Goal: Entertainment & Leisure: Consume media (video, audio)

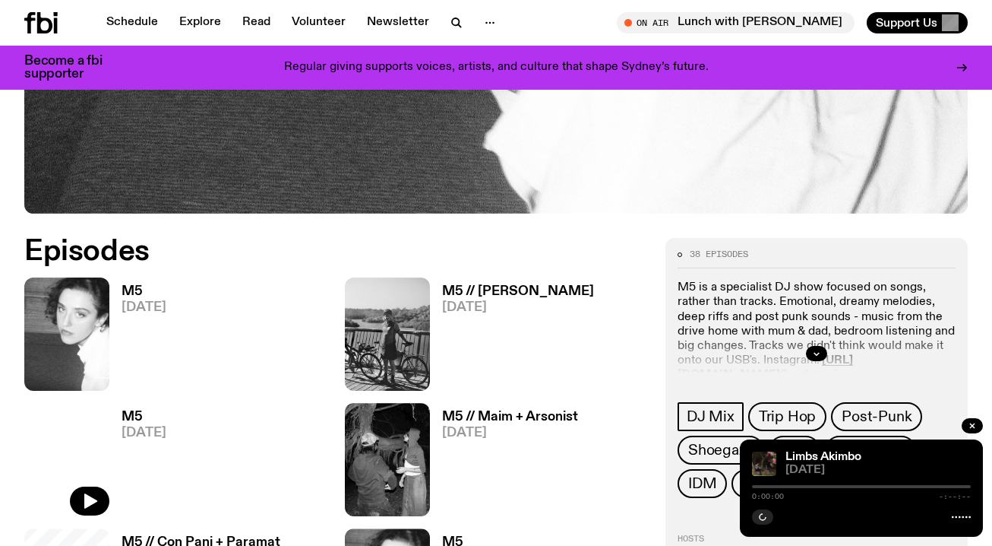
scroll to position [608, 0]
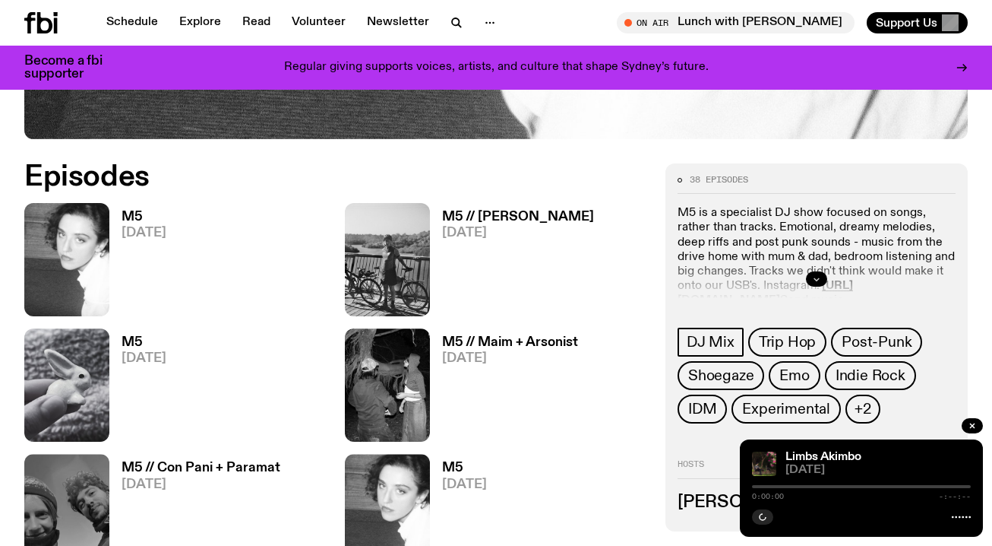
click at [813, 273] on button "button" at bounding box center [816, 278] width 21 height 15
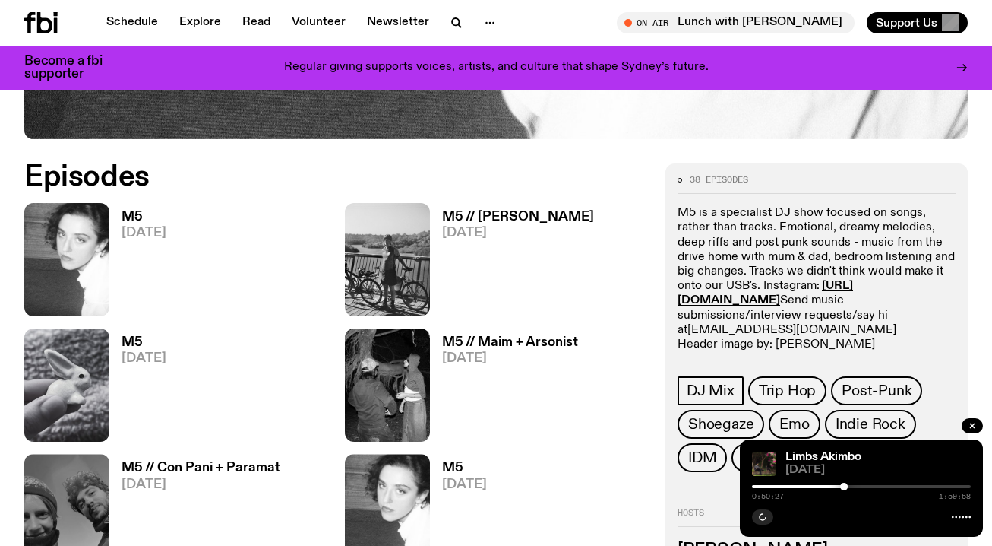
click at [889, 232] on p "M5 is a specialist DJ show focused on songs, rather than tracks. Emotional, dre…" at bounding box center [817, 279] width 278 height 146
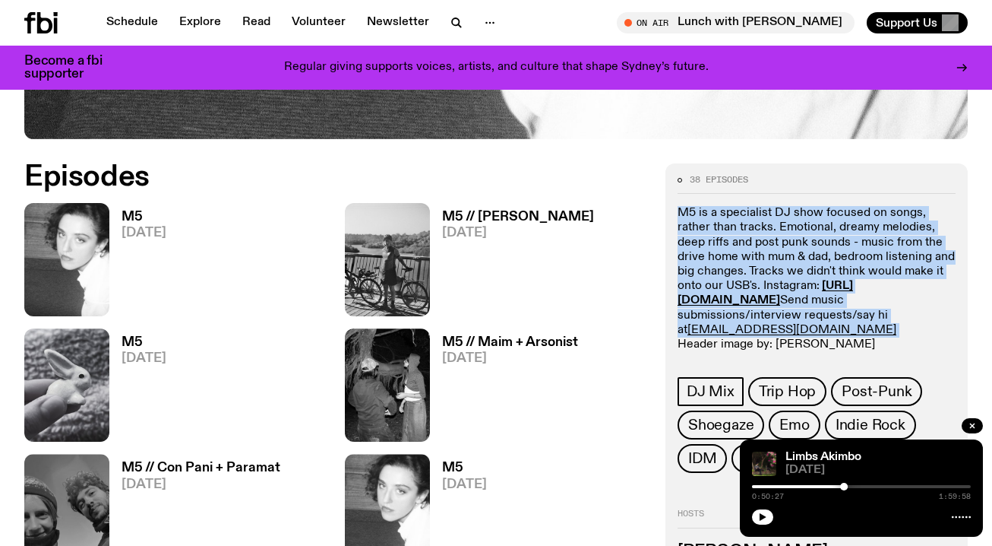
click at [889, 232] on p "M5 is a specialist DJ show focused on songs, rather than tracks. Emotional, dre…" at bounding box center [817, 279] width 278 height 146
click at [823, 211] on p "M5 is a specialist DJ show focused on songs, rather than tracks. Emotional, dre…" at bounding box center [817, 279] width 278 height 146
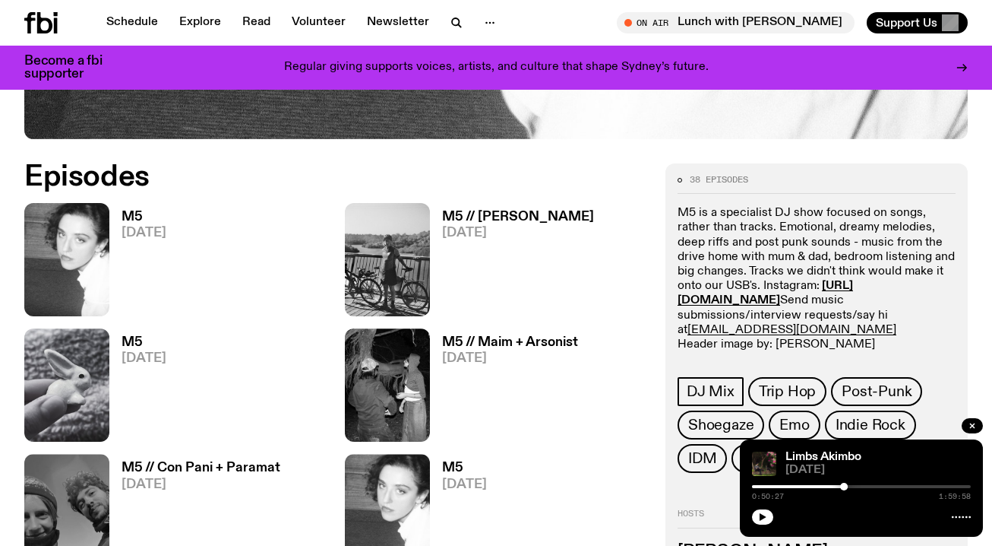
click at [832, 236] on p "M5 is a specialist DJ show focused on songs, rather than tracks. Emotional, dre…" at bounding box center [817, 279] width 278 height 146
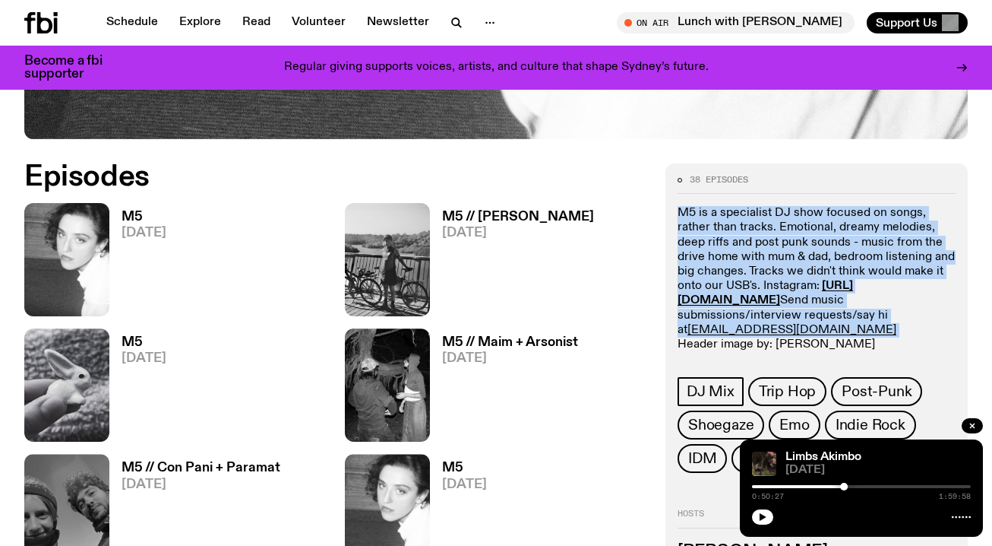
click at [832, 236] on p "M5 is a specialist DJ show focused on songs, rather than tracks. Emotional, dre…" at bounding box center [817, 279] width 278 height 146
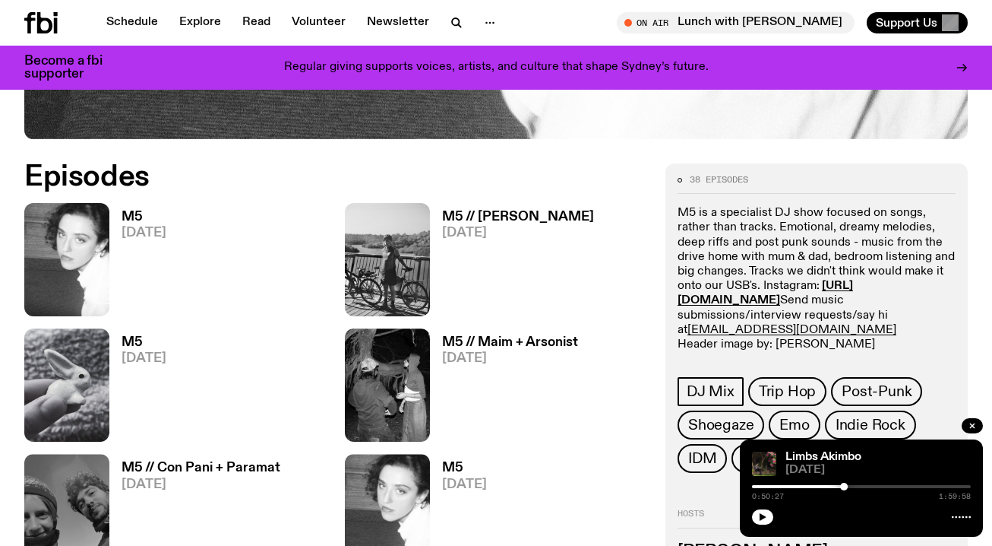
click at [831, 228] on p "M5 is a specialist DJ show focused on songs, rather than tracks. Emotional, dre…" at bounding box center [817, 279] width 278 height 146
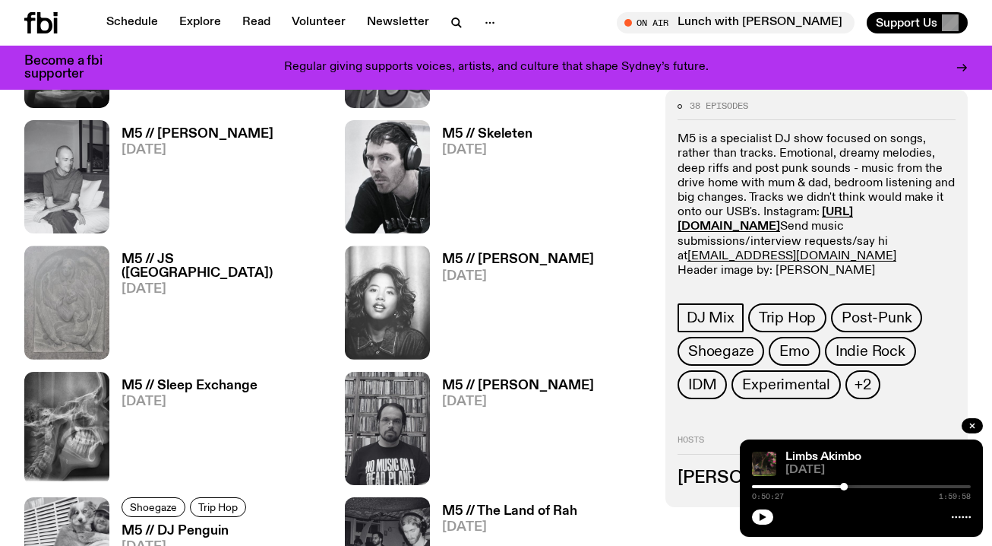
scroll to position [1669, 0]
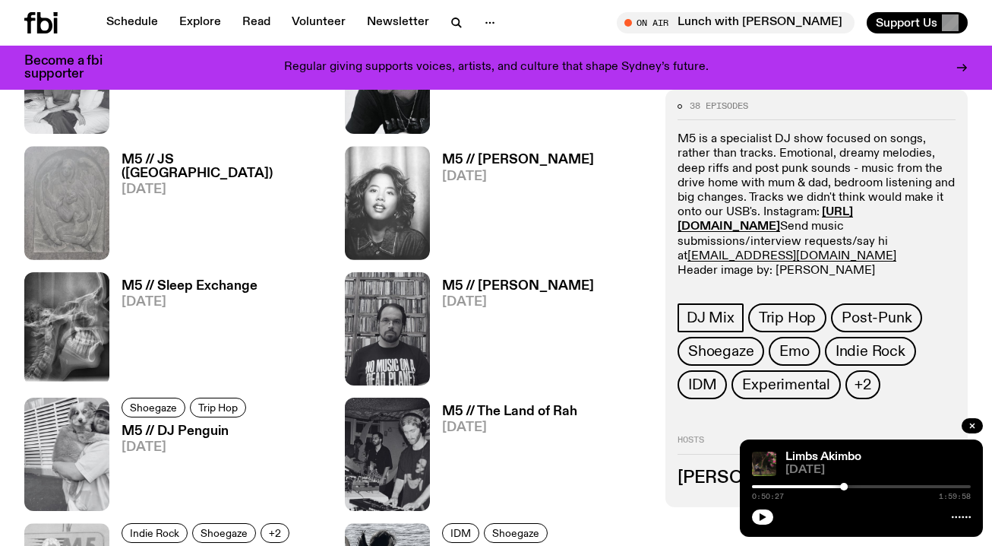
click at [780, 188] on p "M5 is a specialist DJ show focused on songs, rather than tracks. Emotional, dre…" at bounding box center [817, 206] width 278 height 146
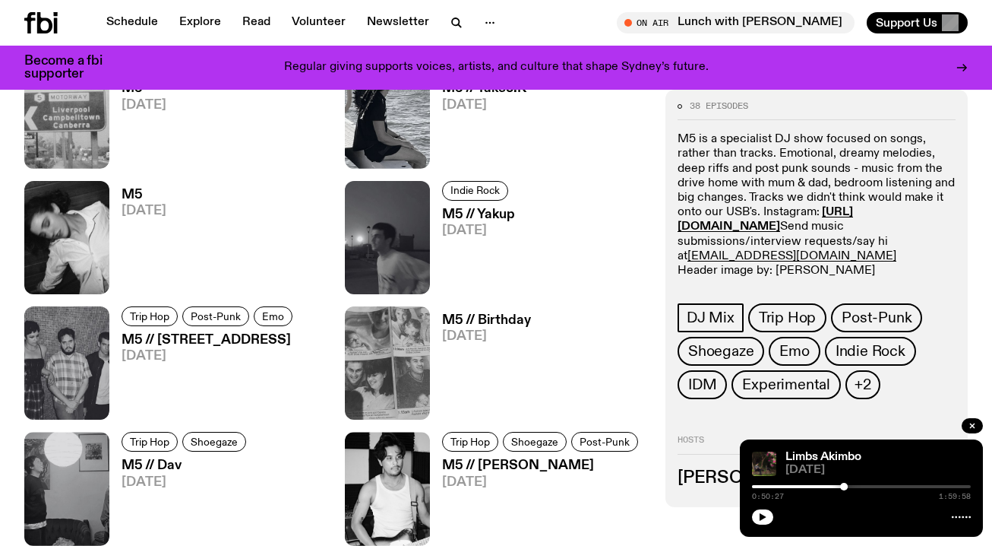
scroll to position [2166, 0]
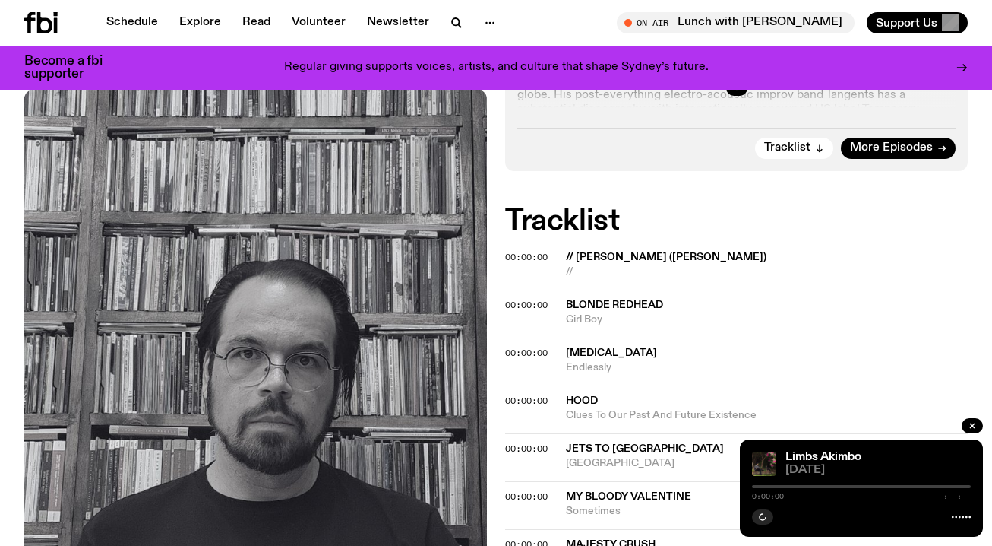
scroll to position [147, 0]
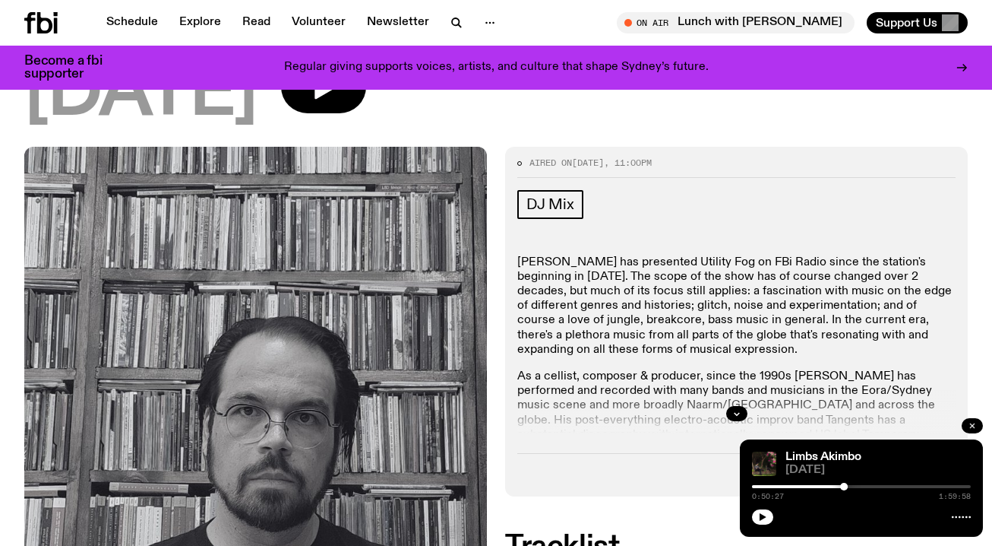
click at [977, 429] on button "button" at bounding box center [972, 425] width 21 height 15
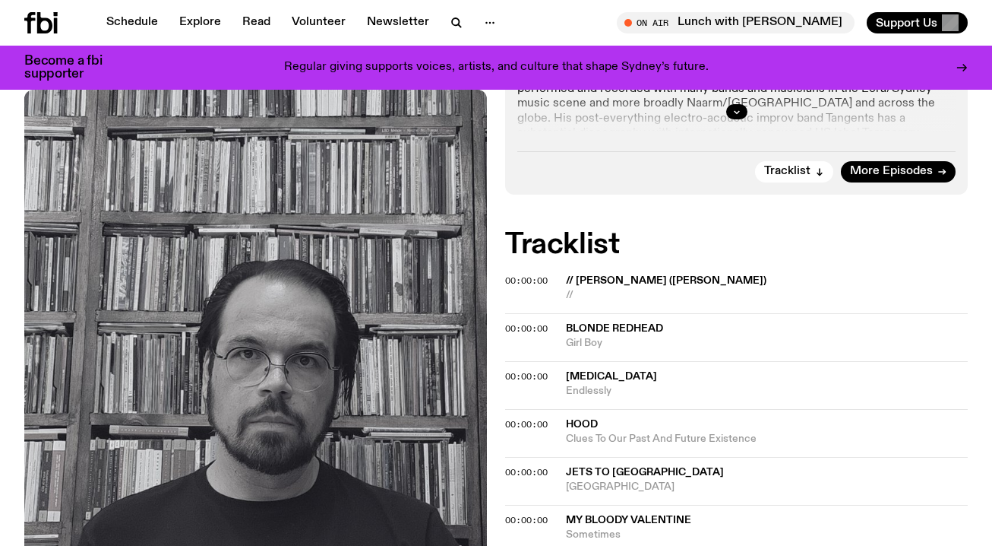
scroll to position [0, 0]
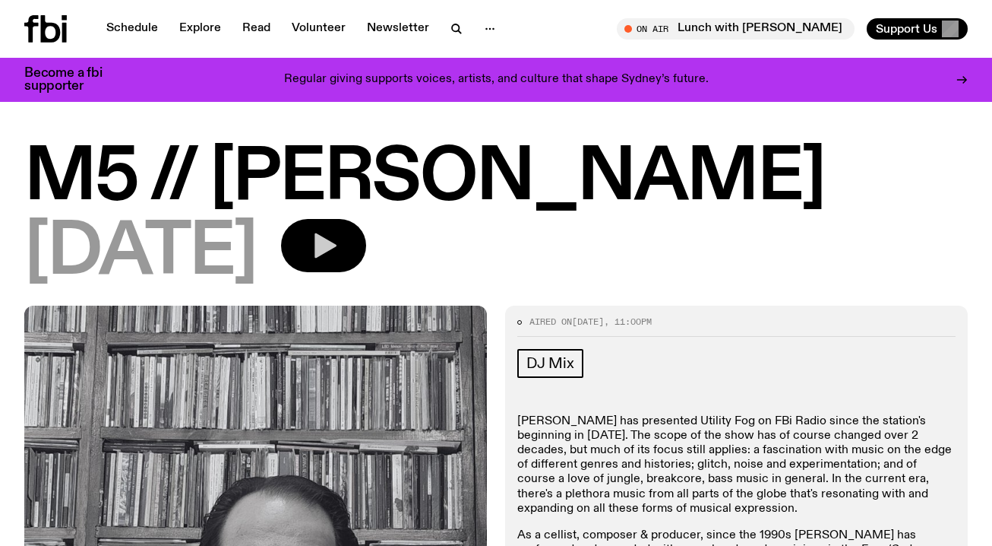
click at [366, 261] on button "button" at bounding box center [323, 245] width 85 height 53
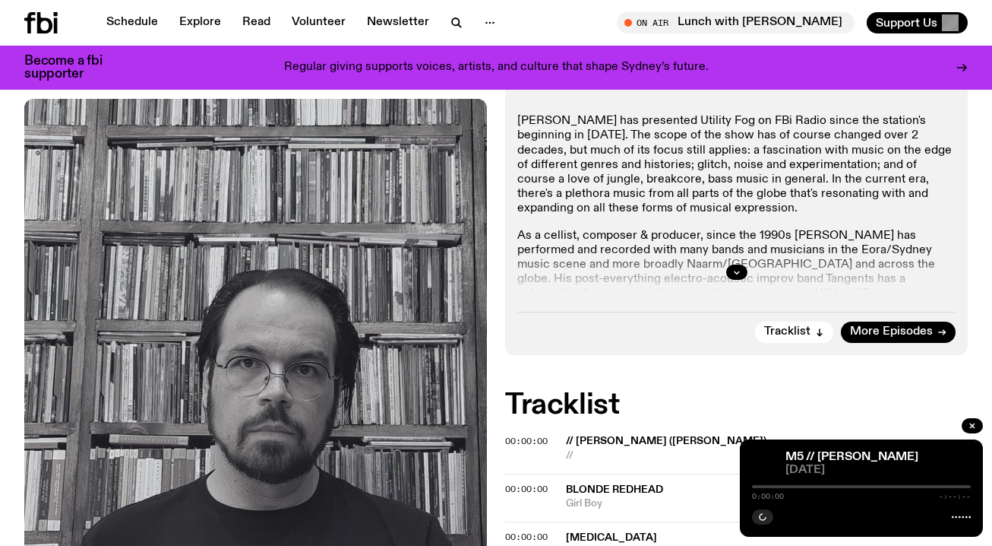
scroll to position [296, 0]
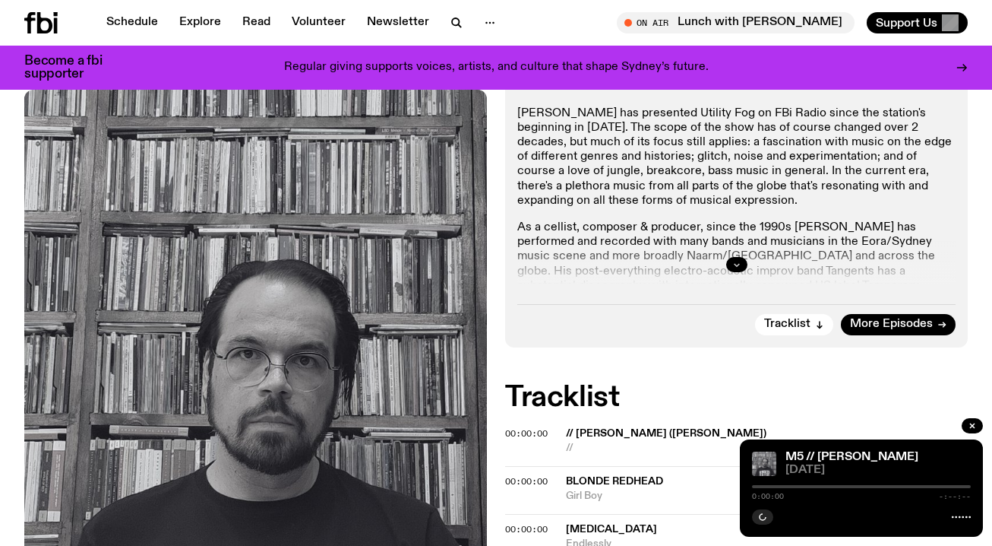
click at [736, 260] on icon "button" at bounding box center [736, 264] width 9 height 9
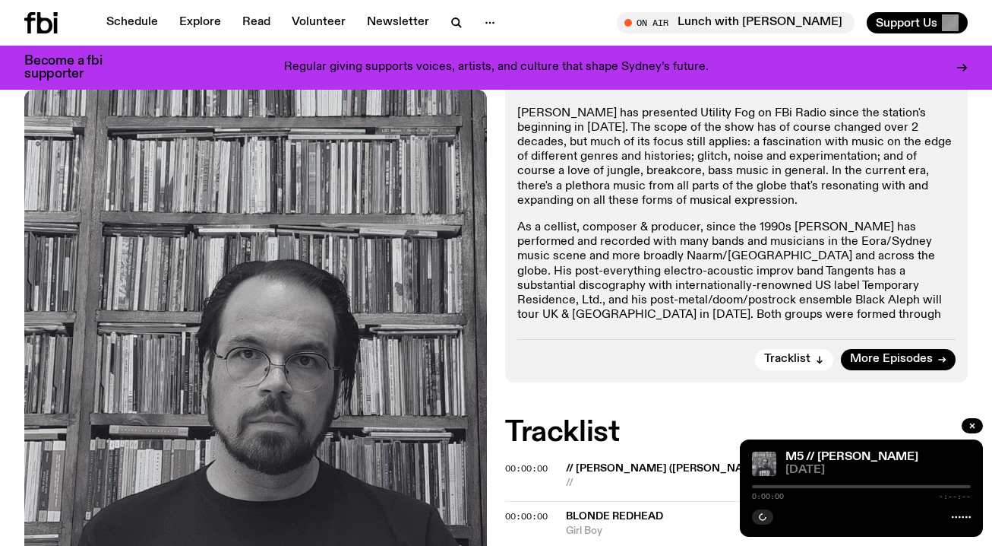
click at [741, 309] on p "As a cellist, composer & producer, since the 1990s [PERSON_NAME] has performed …" at bounding box center [736, 278] width 438 height 117
click at [724, 226] on p "As a cellist, composer & producer, since the 1990s [PERSON_NAME] has performed …" at bounding box center [736, 278] width 438 height 117
click at [702, 133] on p "[PERSON_NAME] has presented Utility Fog on FBi Radio since the station's beginn…" at bounding box center [736, 157] width 438 height 102
click at [713, 157] on p "[PERSON_NAME] has presented Utility Fog on FBi Radio since the station's beginn…" at bounding box center [736, 157] width 438 height 102
drag, startPoint x: 710, startPoint y: 261, endPoint x: 712, endPoint y: 280, distance: 19.1
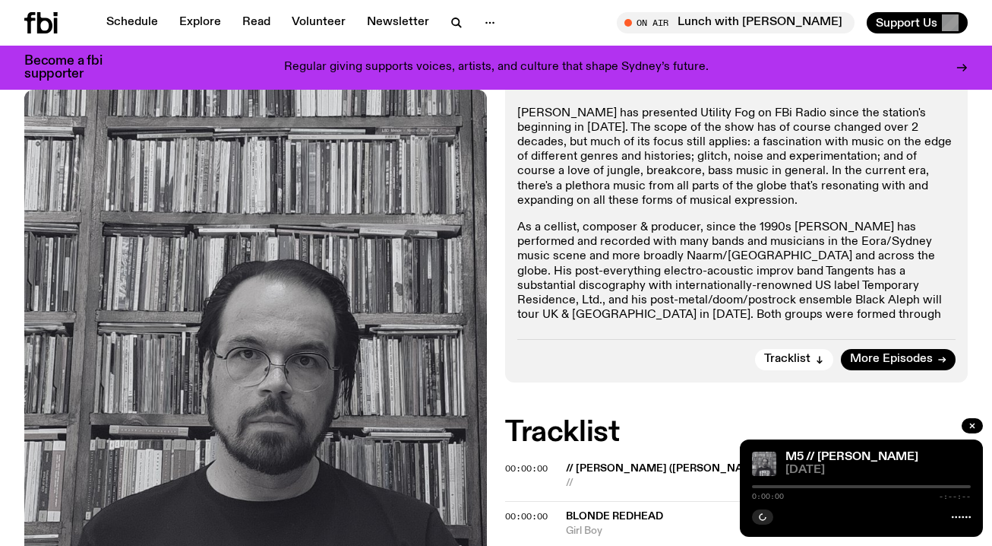
click at [710, 261] on p "As a cellist, composer & producer, since the 1990s [PERSON_NAME] has performed …" at bounding box center [736, 278] width 438 height 117
click at [710, 251] on p "As a cellist, composer & producer, since the 1990s [PERSON_NAME] has performed …" at bounding box center [736, 278] width 438 height 117
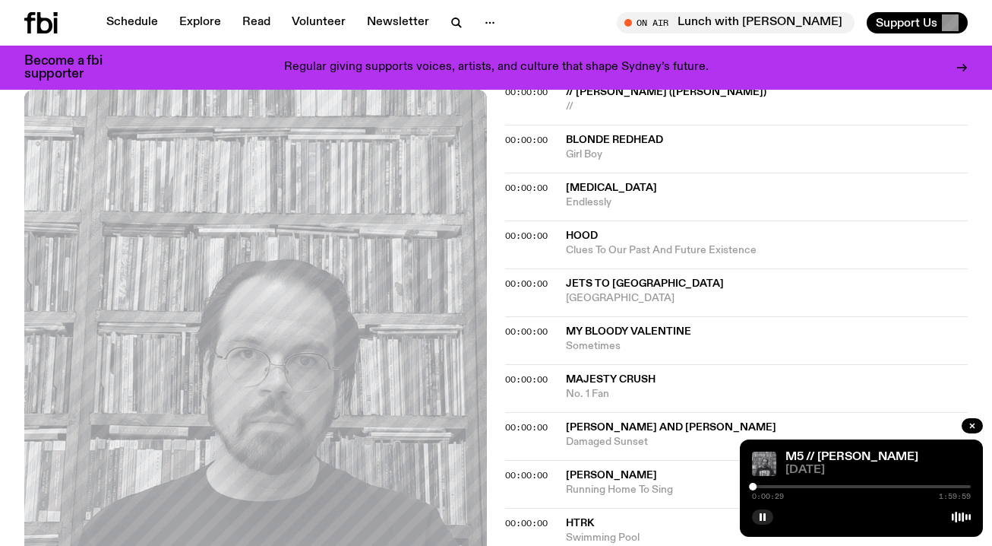
scroll to position [670, 0]
click at [761, 485] on div at bounding box center [861, 486] width 219 height 3
click at [776, 486] on div at bounding box center [861, 486] width 219 height 3
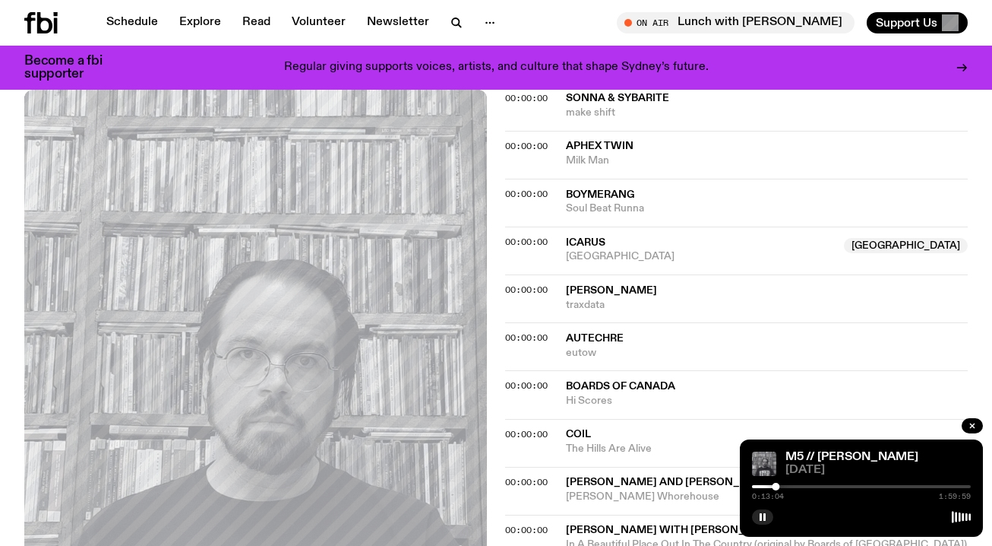
scroll to position [1087, 0]
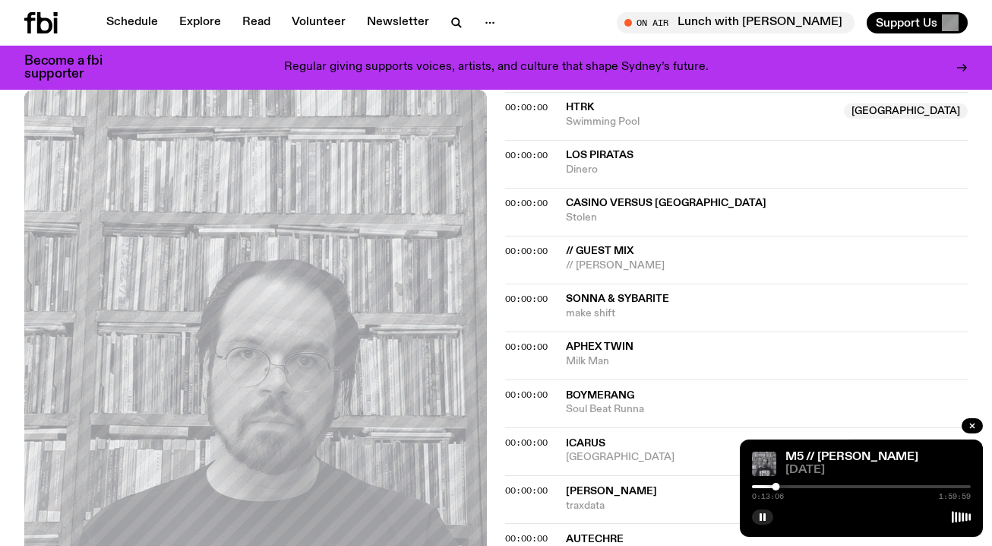
click at [785, 486] on div at bounding box center [861, 486] width 219 height 3
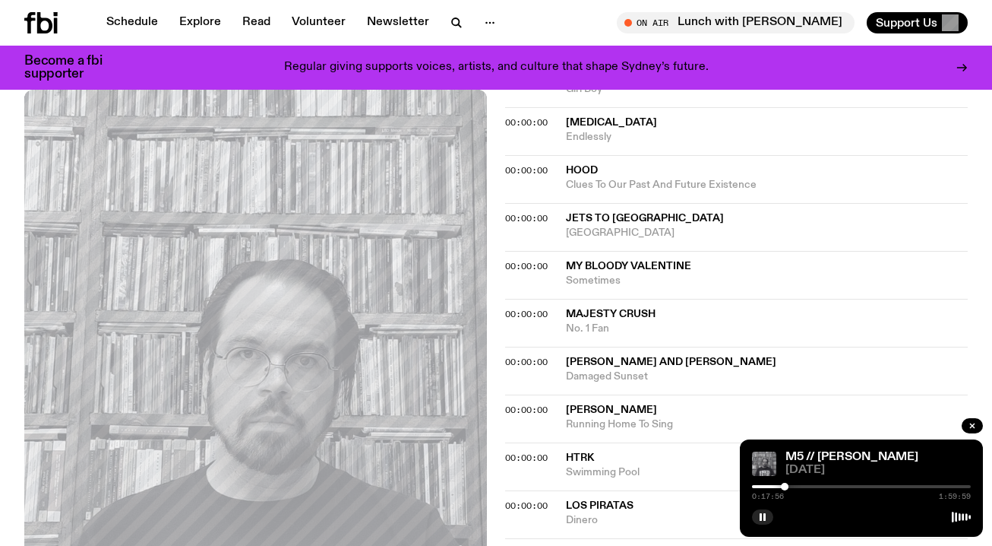
scroll to position [726, 0]
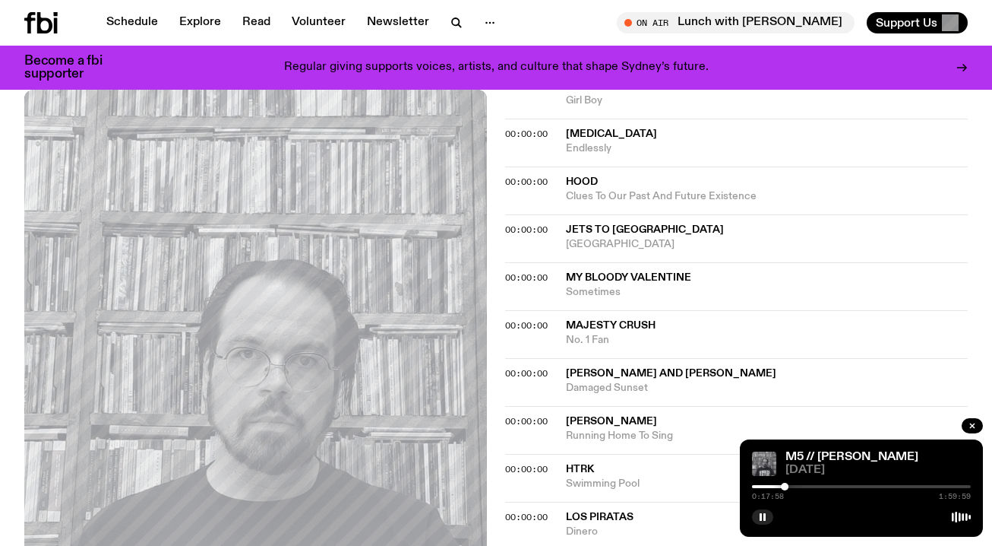
click at [793, 485] on div at bounding box center [861, 486] width 219 height 3
click at [801, 485] on div at bounding box center [861, 486] width 219 height 3
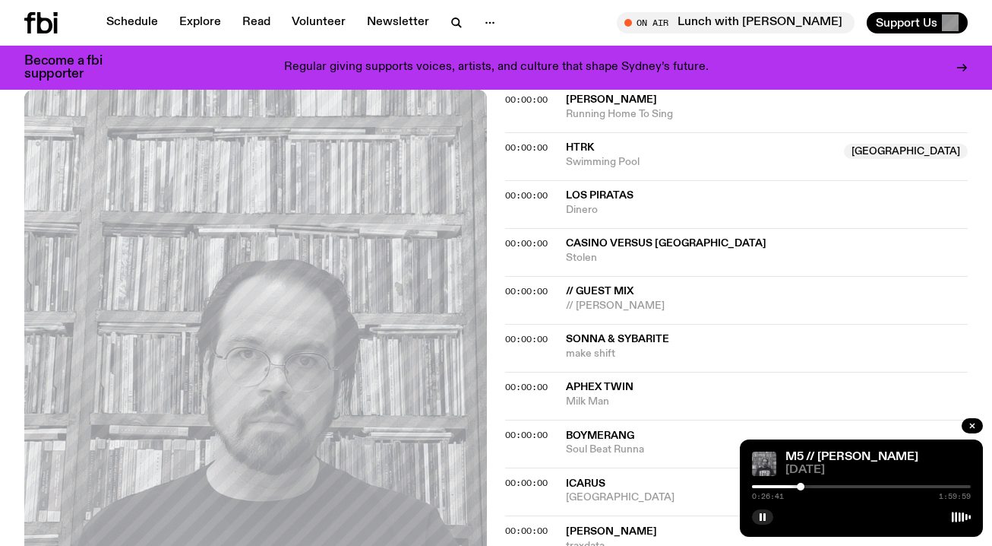
click at [812, 485] on div at bounding box center [861, 486] width 219 height 3
click at [682, 378] on div "00:00:00 Aphex Twin Milk Man" at bounding box center [736, 396] width 463 height 48
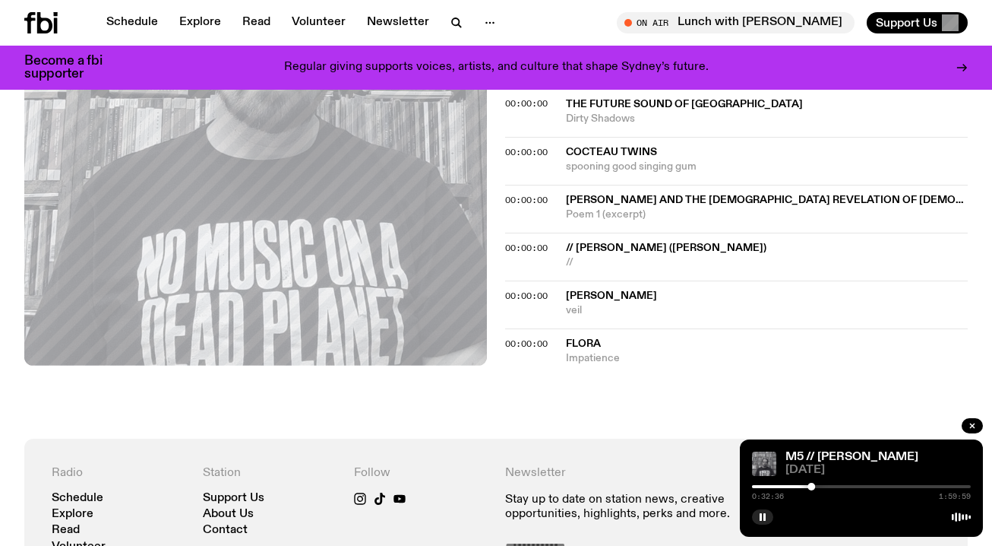
scroll to position [2630, 0]
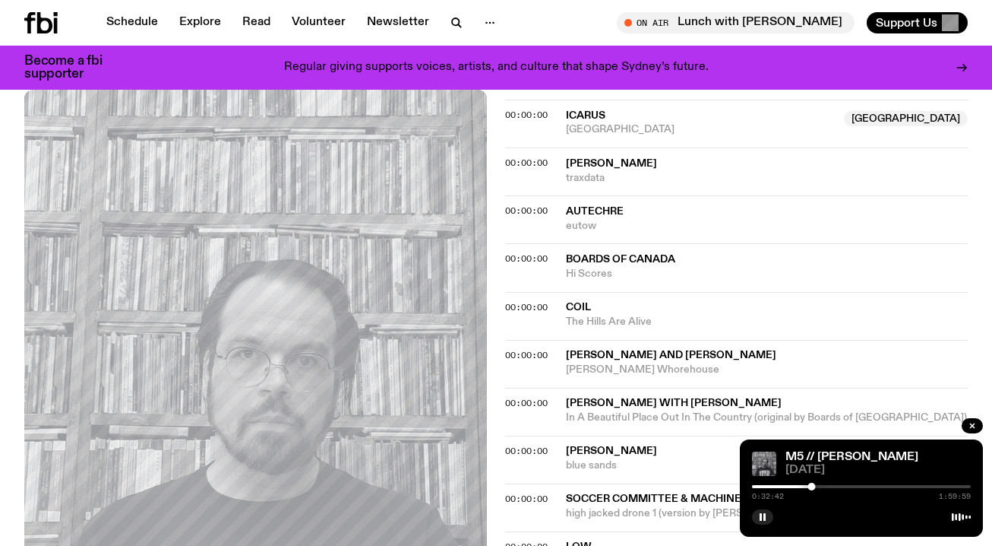
scroll to position [1608, 0]
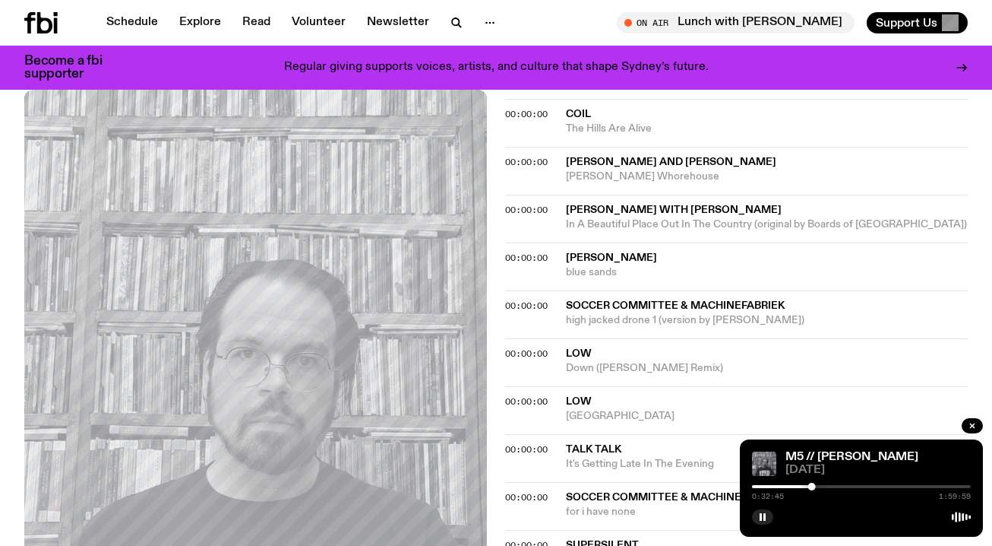
click at [830, 488] on div "0:32:45 1:59:59" at bounding box center [861, 491] width 219 height 18
click at [823, 483] on div "0:32:45 1:59:59" at bounding box center [861, 491] width 219 height 18
click at [827, 489] on div "0:32:46 1:59:59" at bounding box center [861, 491] width 219 height 18
click at [824, 486] on div at bounding box center [861, 486] width 219 height 3
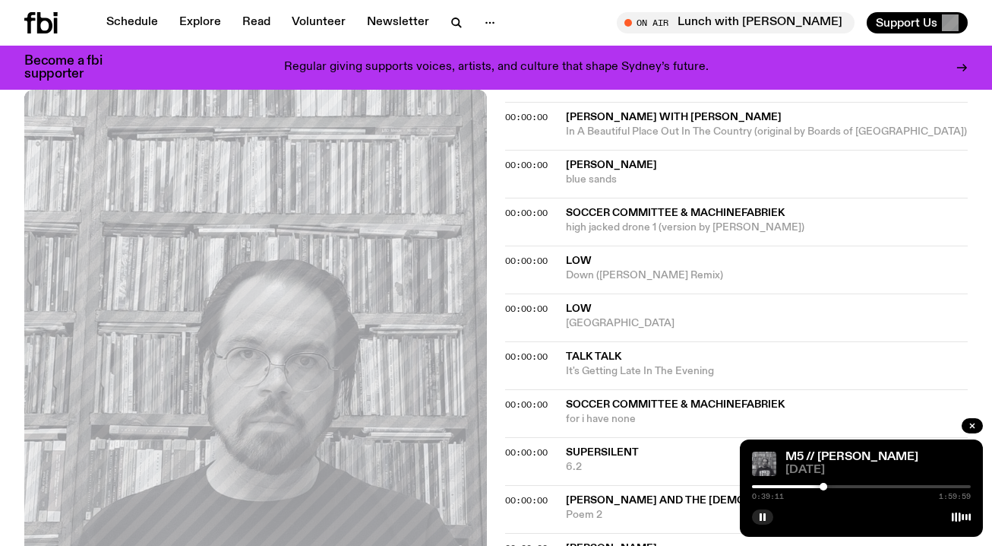
scroll to position [1893, 0]
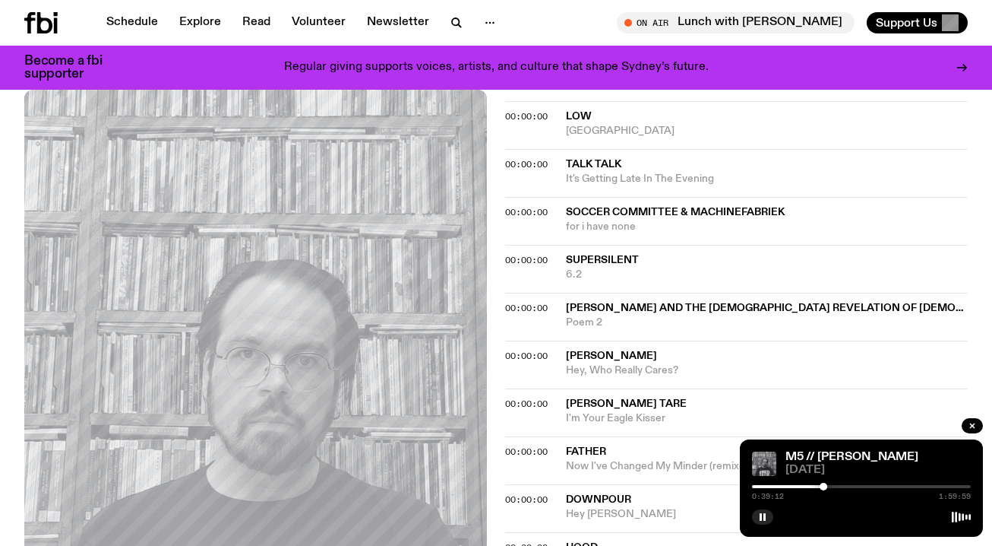
click at [840, 486] on div at bounding box center [861, 486] width 219 height 3
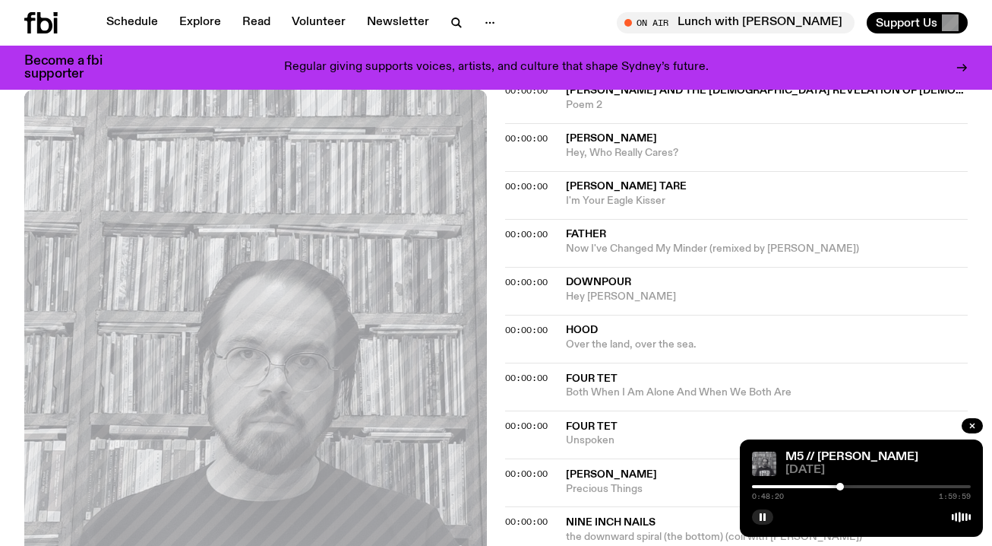
scroll to position [2155, 0]
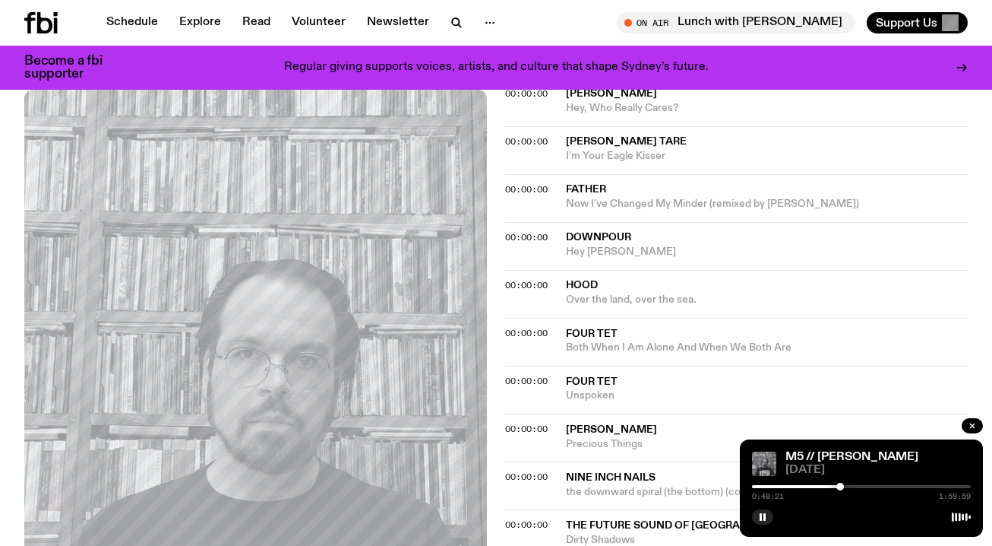
click at [860, 486] on div at bounding box center [861, 486] width 219 height 3
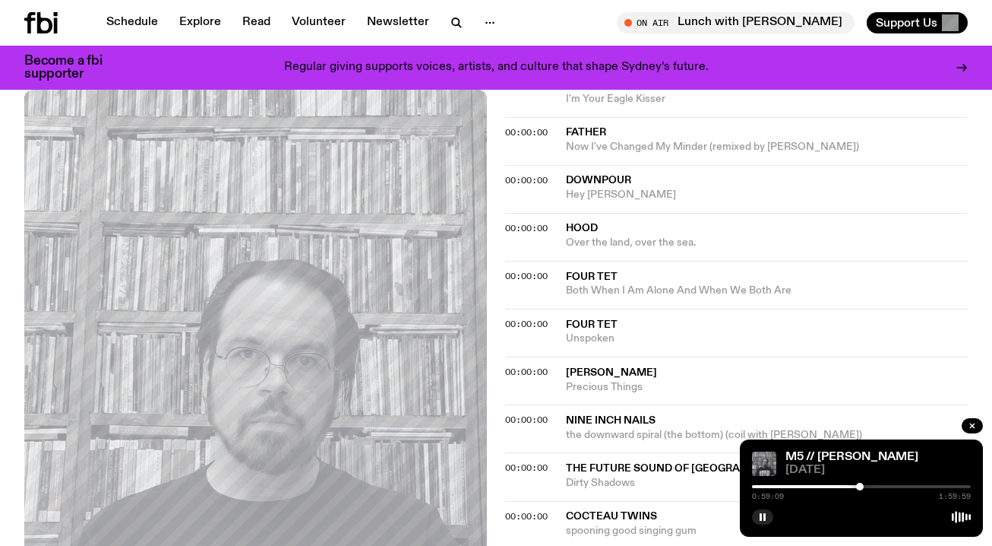
scroll to position [2456, 0]
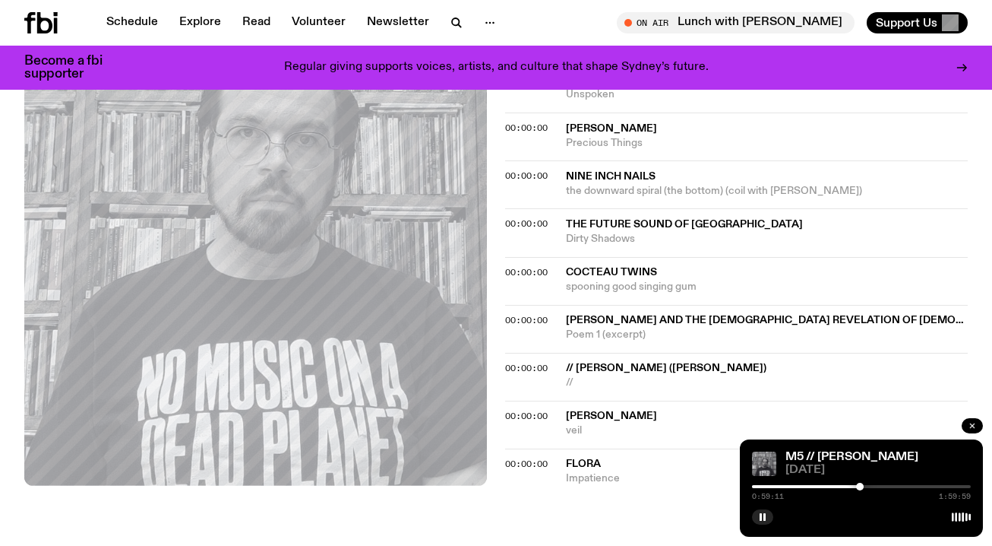
click at [969, 426] on icon "button" at bounding box center [972, 425] width 9 height 9
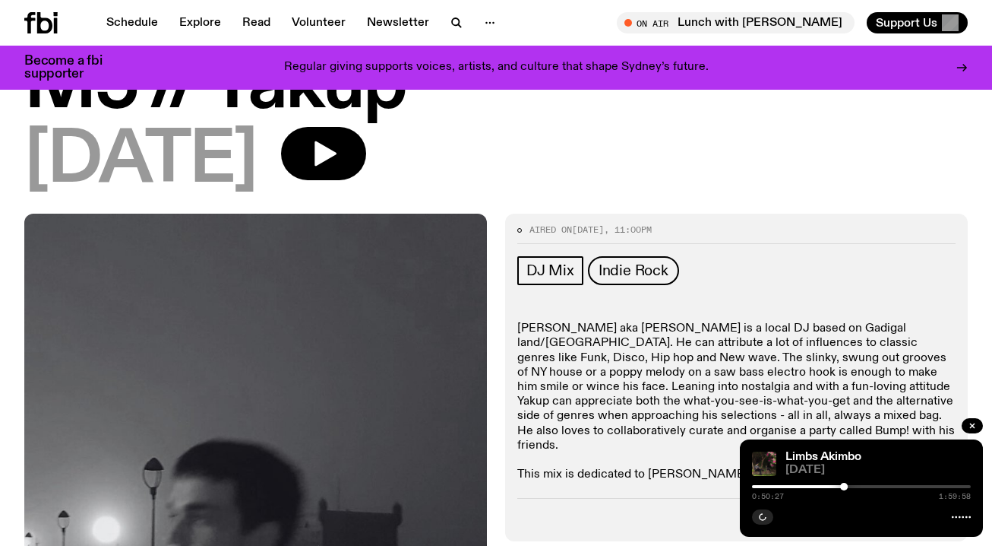
scroll to position [104, 0]
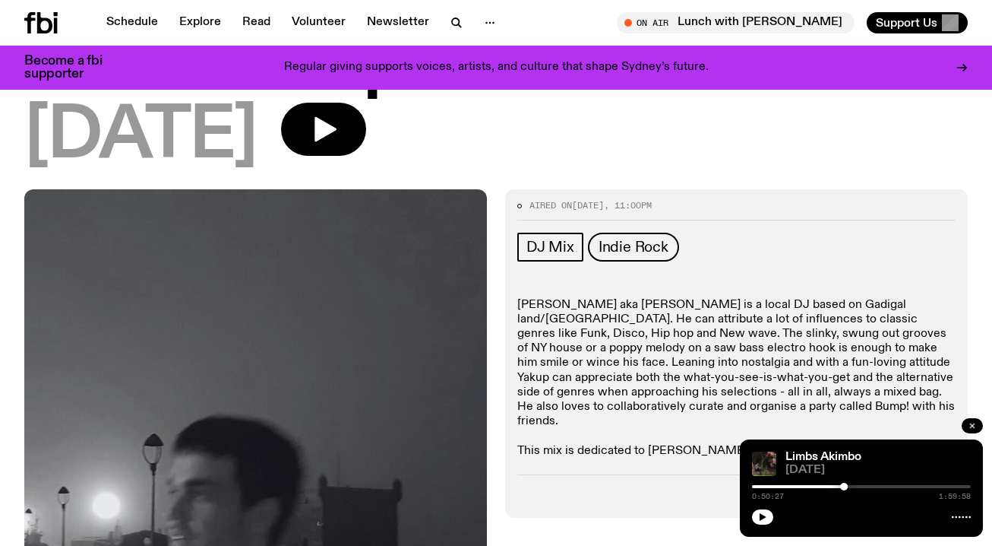
click at [972, 425] on icon "button" at bounding box center [972, 425] width 5 height 5
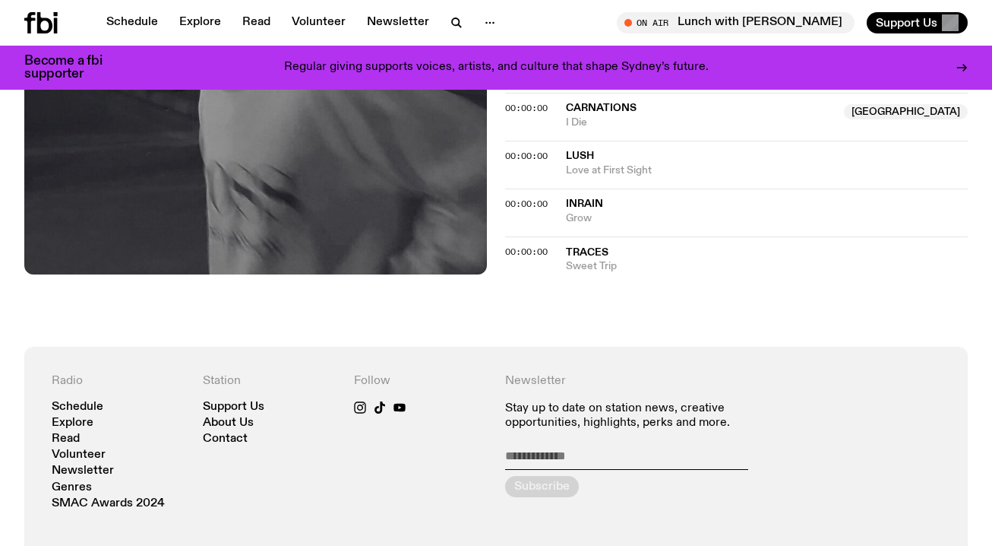
scroll to position [1946, 0]
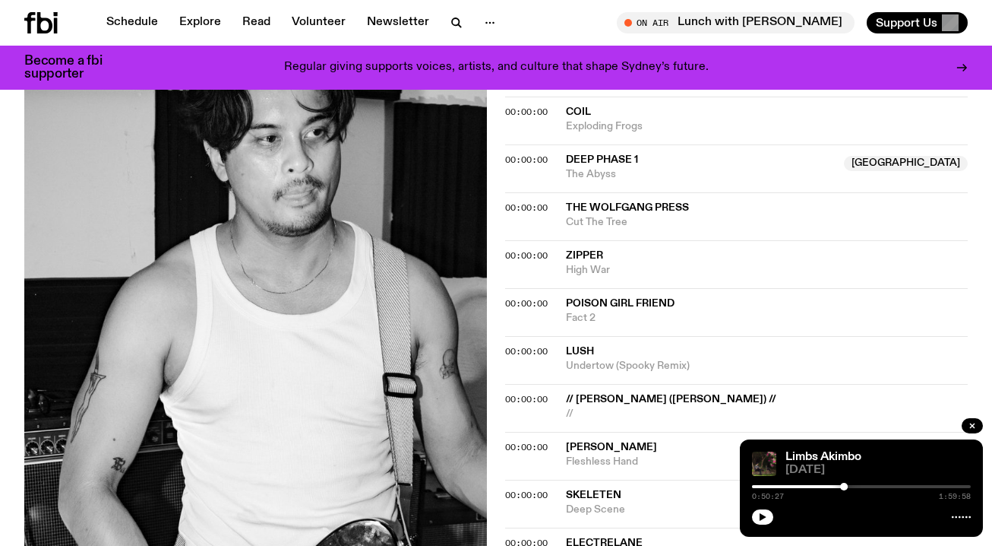
scroll to position [1475, 0]
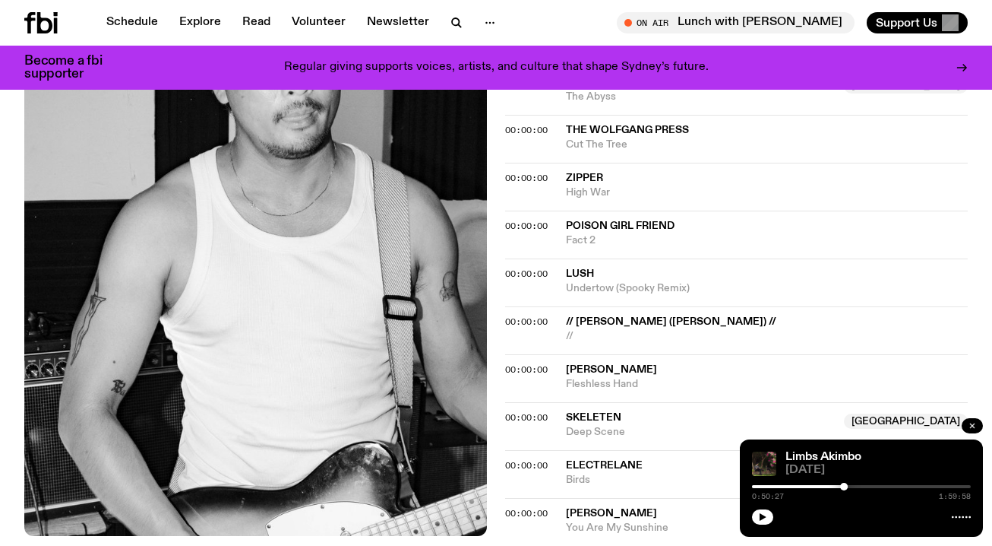
click at [979, 425] on button "button" at bounding box center [972, 425] width 21 height 15
